Goal: Information Seeking & Learning: Learn about a topic

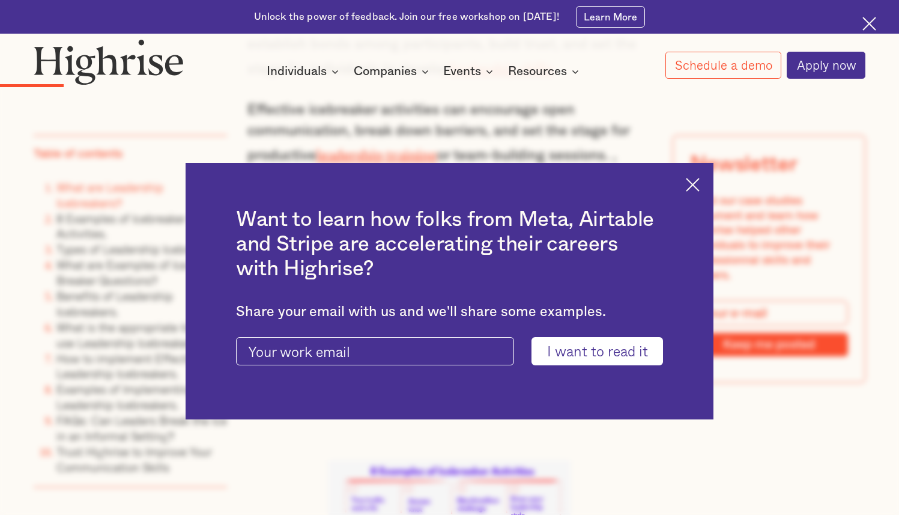
scroll to position [2240, 0]
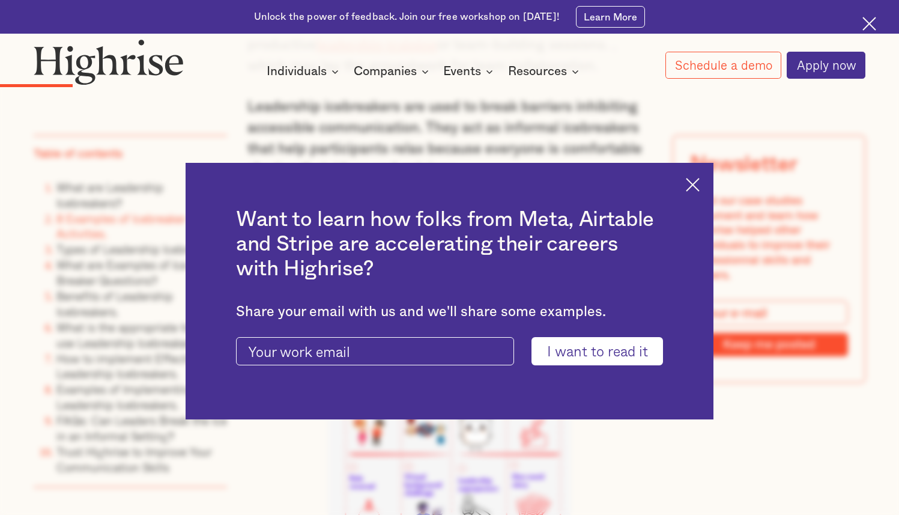
click at [700, 187] on img at bounding box center [693, 185] width 14 height 14
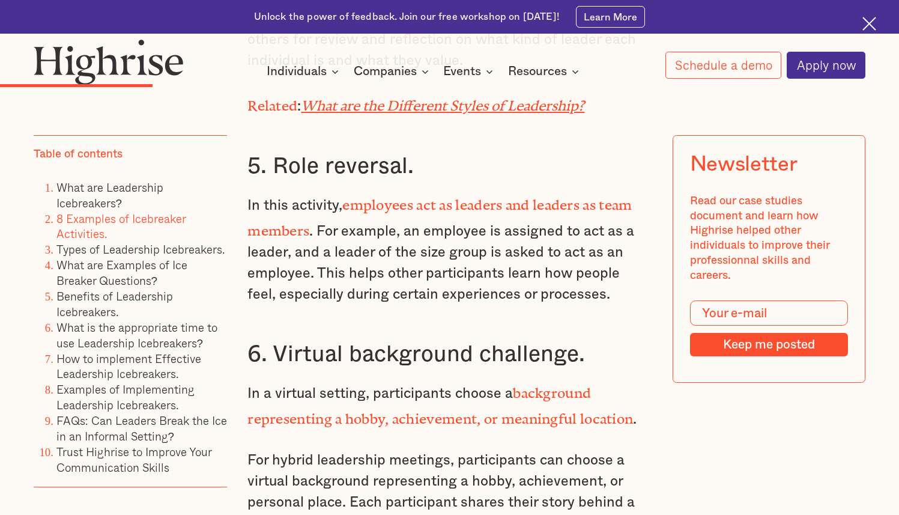
scroll to position [3757, 0]
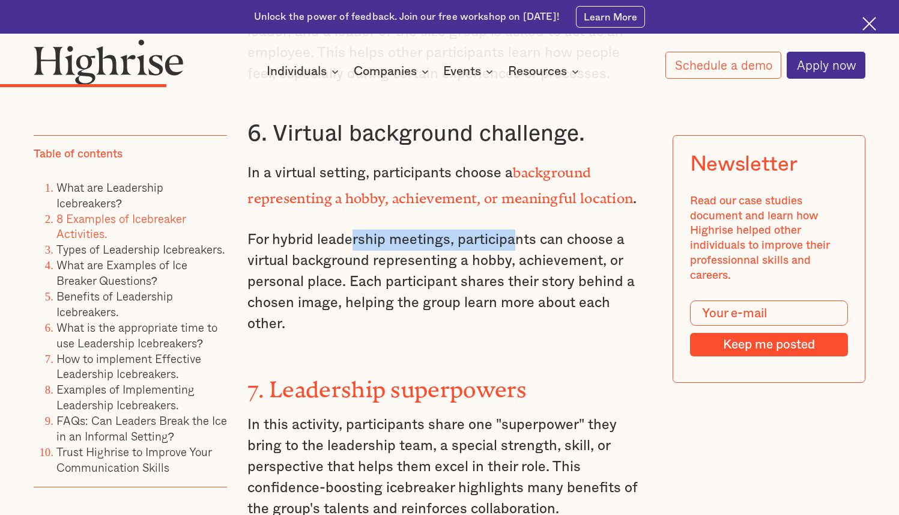
drag, startPoint x: 350, startPoint y: 205, endPoint x: 517, endPoint y: 216, distance: 167.4
click at [517, 230] on p "For hybrid leadership meetings, participants can choose a virtual background re…" at bounding box center [450, 282] width 404 height 105
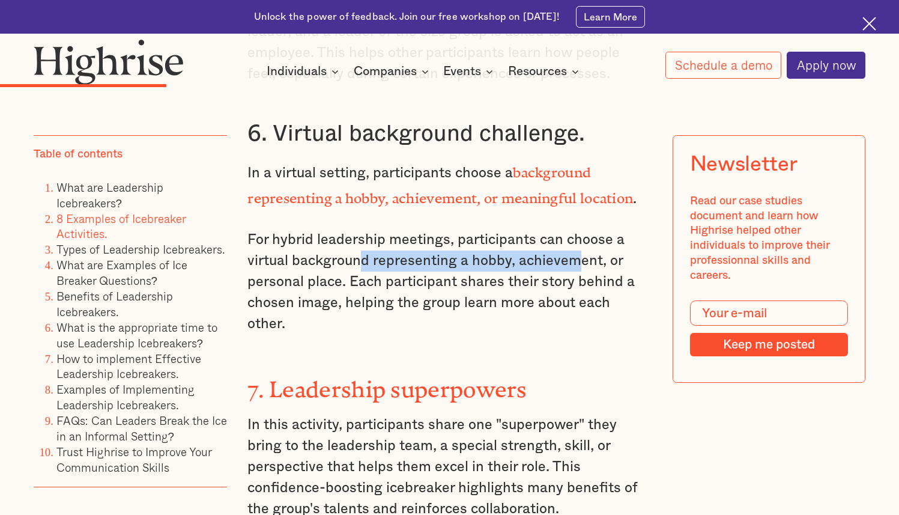
drag, startPoint x: 369, startPoint y: 222, endPoint x: 576, endPoint y: 233, distance: 206.9
click at [576, 233] on p "For hybrid leadership meetings, participants can choose a virtual background re…" at bounding box center [450, 282] width 404 height 105
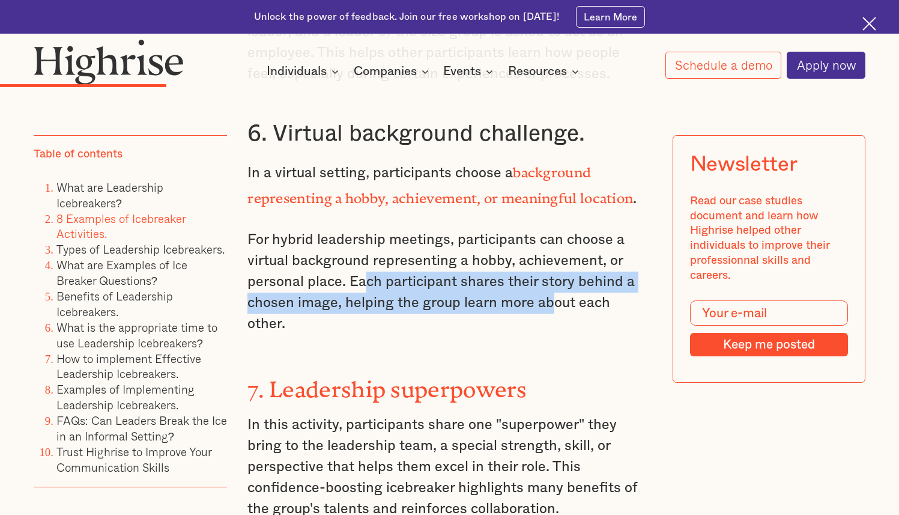
drag, startPoint x: 363, startPoint y: 245, endPoint x: 553, endPoint y: 267, distance: 191.1
click at [553, 267] on p "For hybrid leadership meetings, participants can choose a virtual background re…" at bounding box center [450, 282] width 404 height 105
click at [552, 267] on p "For hybrid leadership meetings, participants can choose a virtual background re…" at bounding box center [450, 282] width 404 height 105
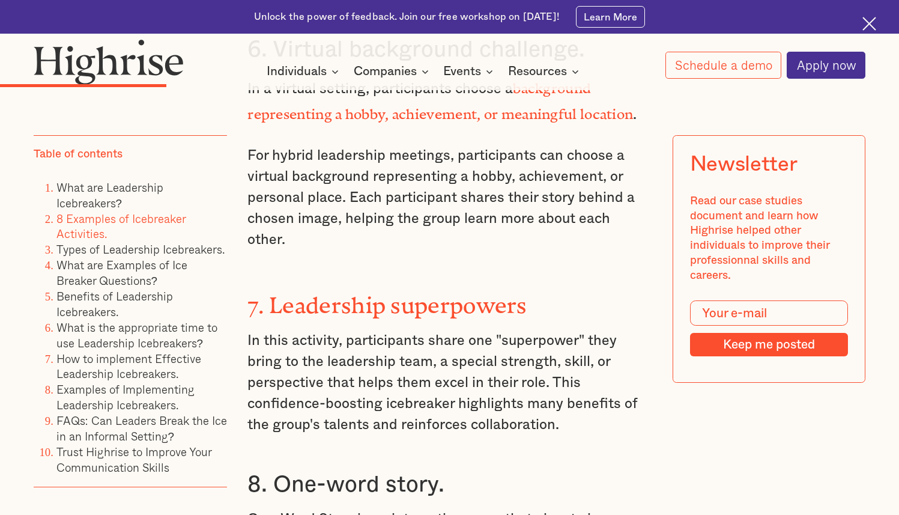
scroll to position [3995, 0]
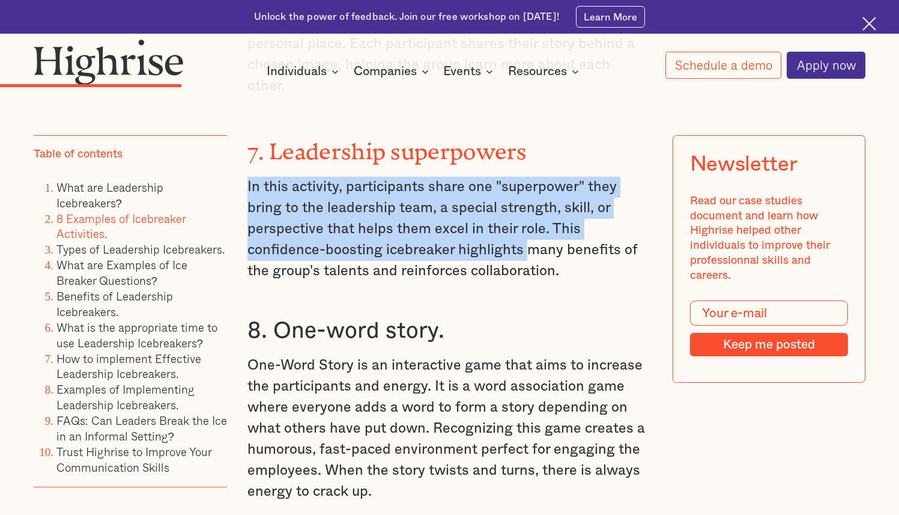
drag, startPoint x: 274, startPoint y: 114, endPoint x: 524, endPoint y: 187, distance: 260.9
click at [524, 187] on p "In this activity, participants share one "superpower" they bring to the leaders…" at bounding box center [450, 229] width 404 height 105
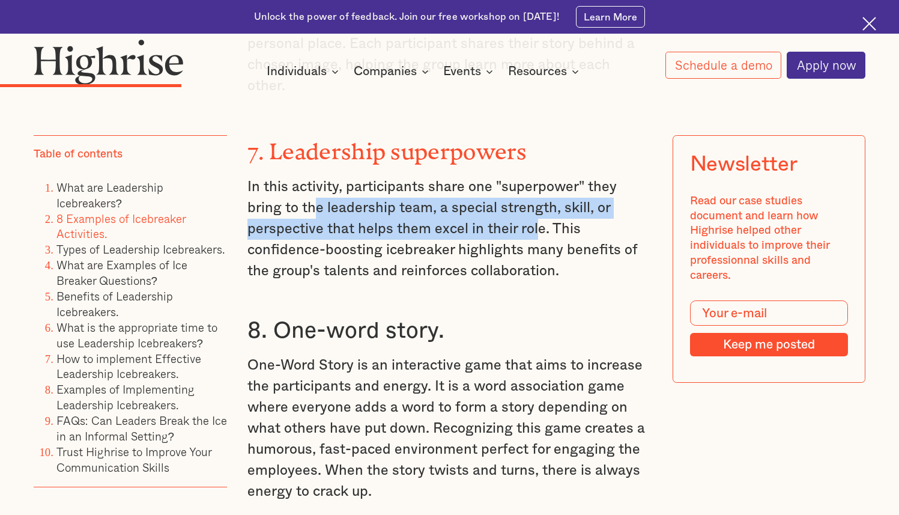
drag, startPoint x: 329, startPoint y: 157, endPoint x: 534, endPoint y: 178, distance: 206.6
click at [534, 178] on p "In this activity, participants share one "superpower" they bring to the leaders…" at bounding box center [450, 229] width 404 height 105
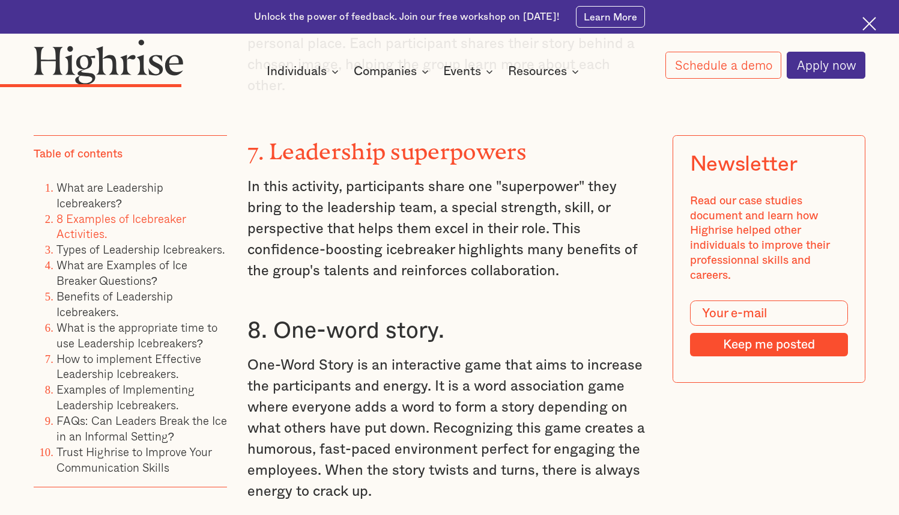
click at [535, 178] on p "In this activity, participants share one "superpower" they bring to the leaders…" at bounding box center [450, 229] width 404 height 105
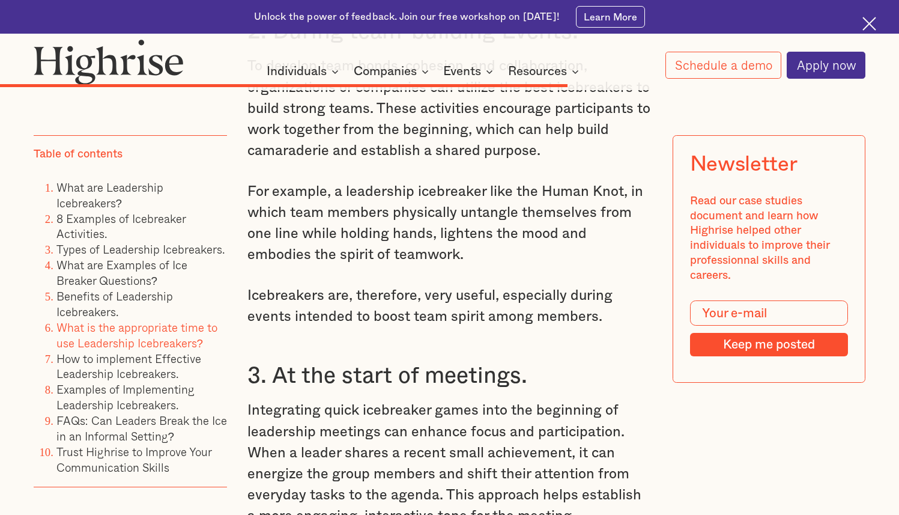
scroll to position [10167, 0]
